Goal: Task Accomplishment & Management: Manage account settings

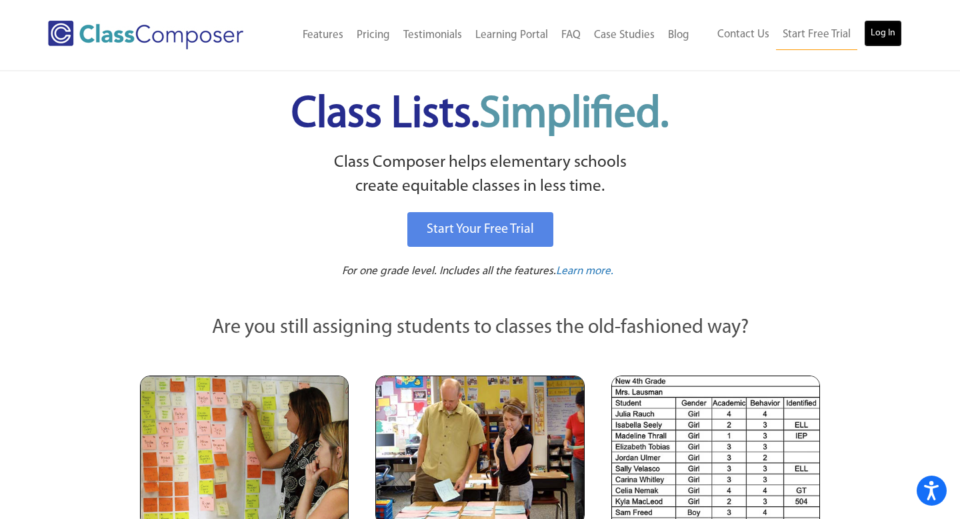
click at [872, 31] on link "Log In" at bounding box center [883, 33] width 38 height 27
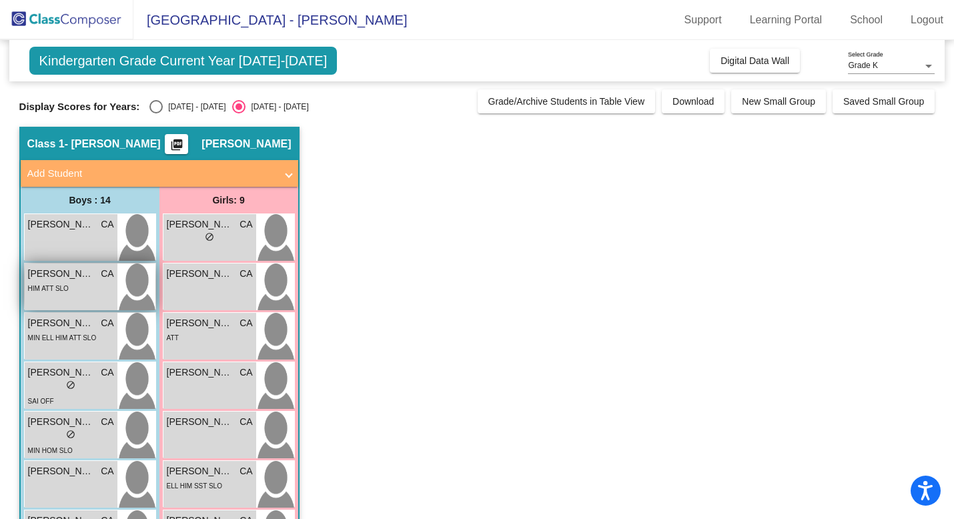
click at [97, 287] on div "HIM ATT SLO" at bounding box center [71, 288] width 86 height 14
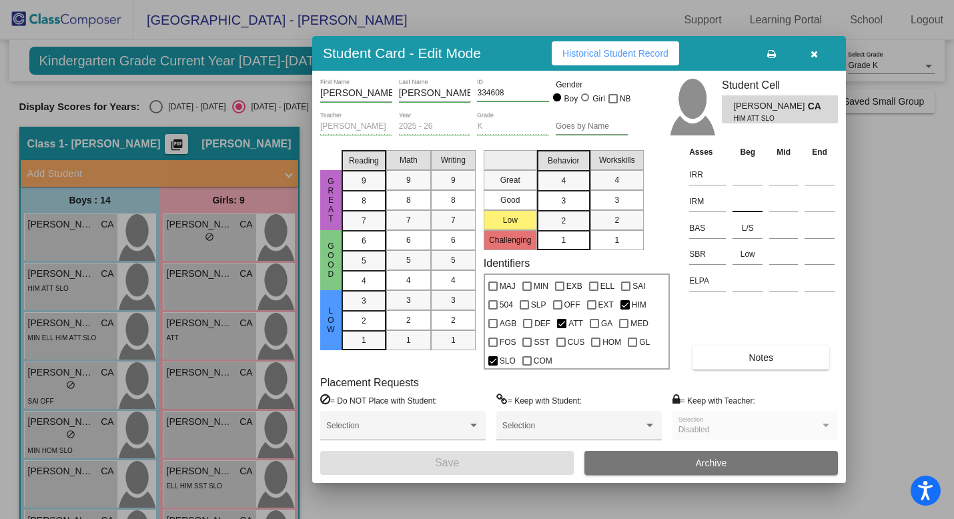
click at [741, 205] on input at bounding box center [747, 201] width 30 height 20
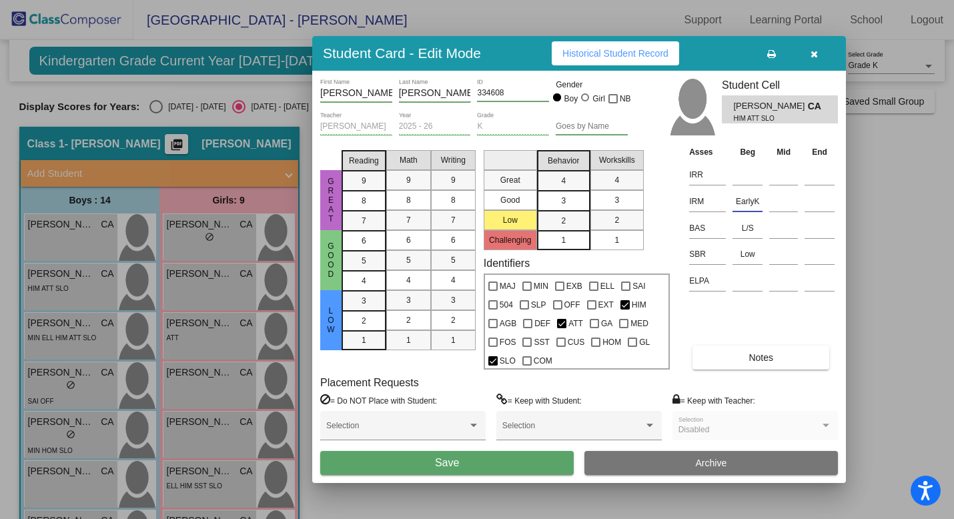
type input "EarlyK"
click at [549, 465] on button "Save" at bounding box center [446, 463] width 253 height 24
